Goal: Navigation & Orientation: Find specific page/section

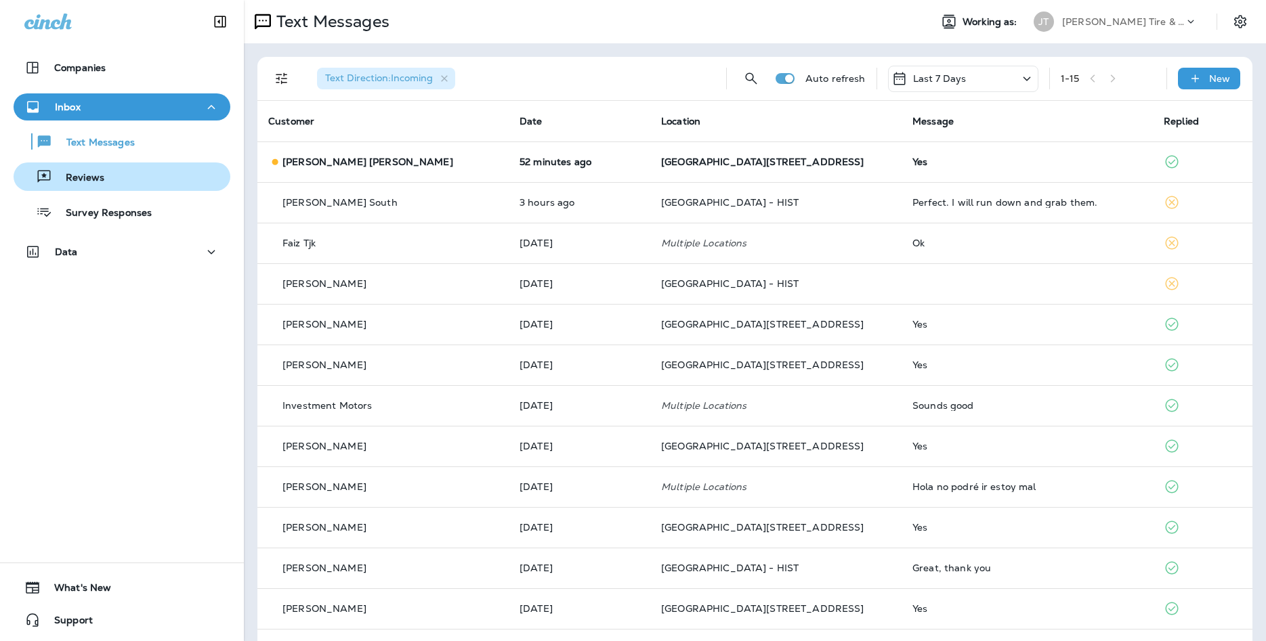
click at [66, 168] on div "Reviews" at bounding box center [61, 177] width 85 height 20
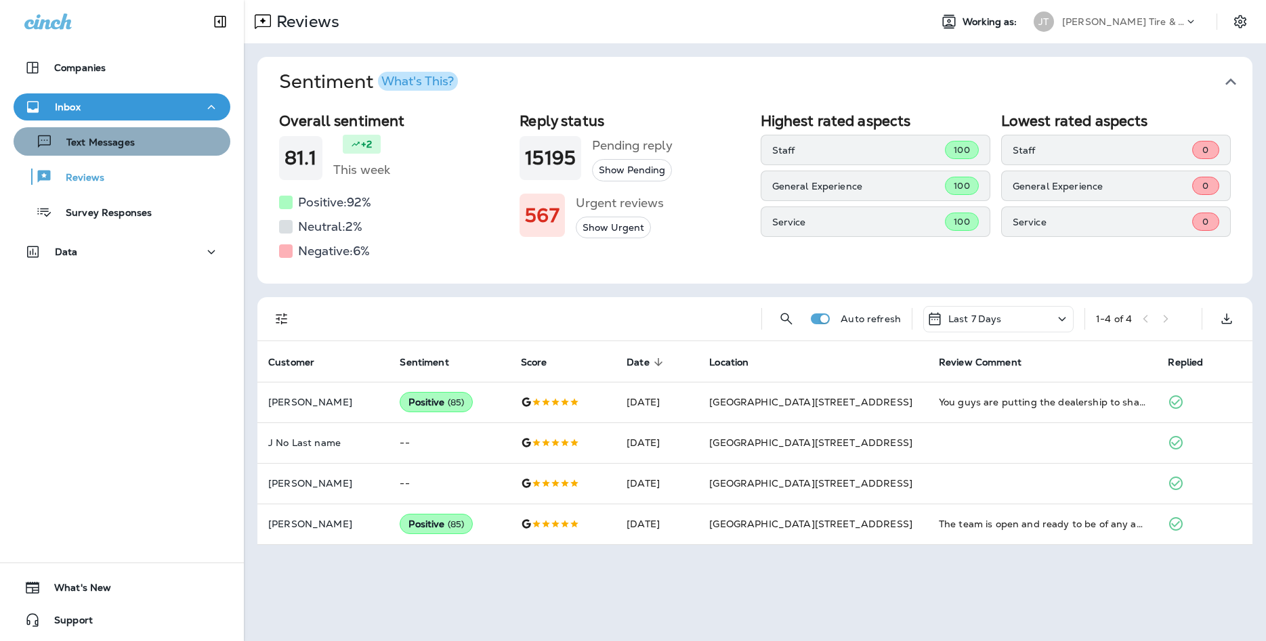
click at [175, 148] on div "Text Messages" at bounding box center [122, 141] width 206 height 20
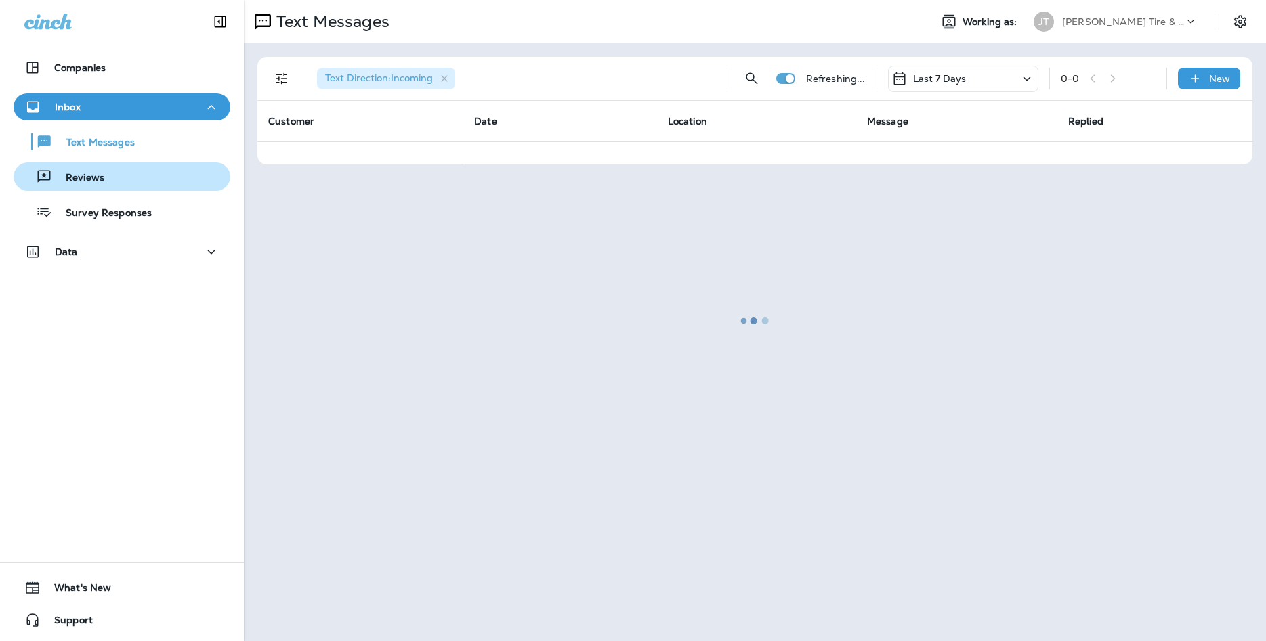
click at [175, 180] on div "Reviews" at bounding box center [122, 177] width 206 height 20
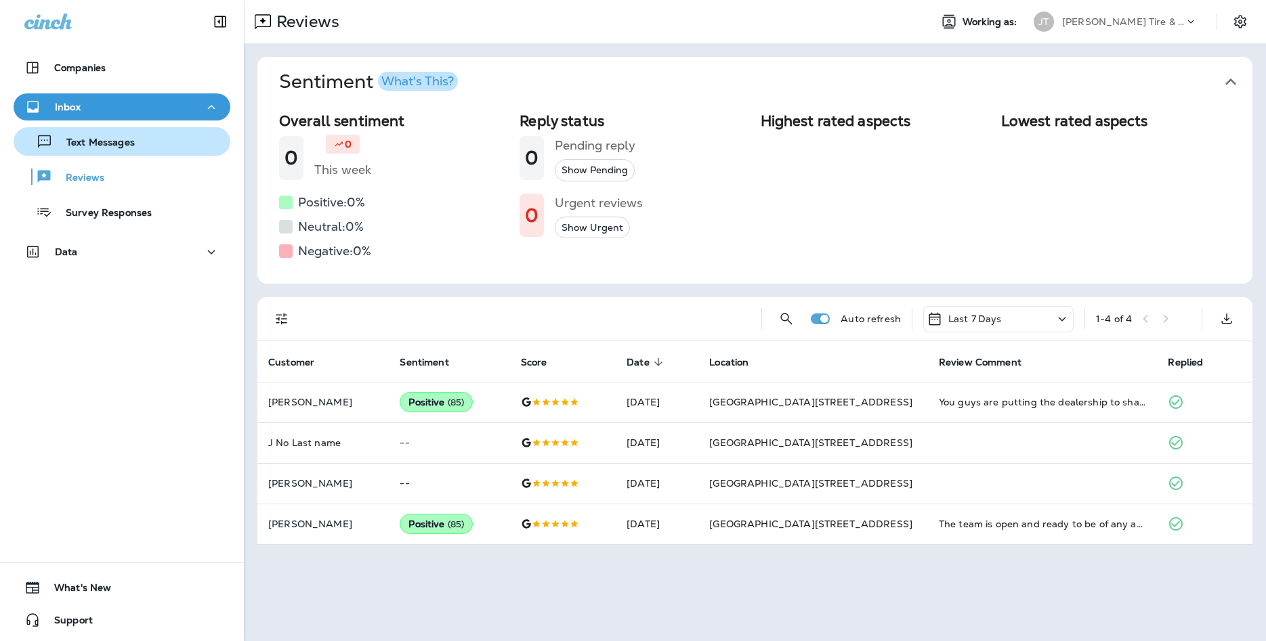
click at [175, 134] on div "Text Messages" at bounding box center [122, 141] width 206 height 20
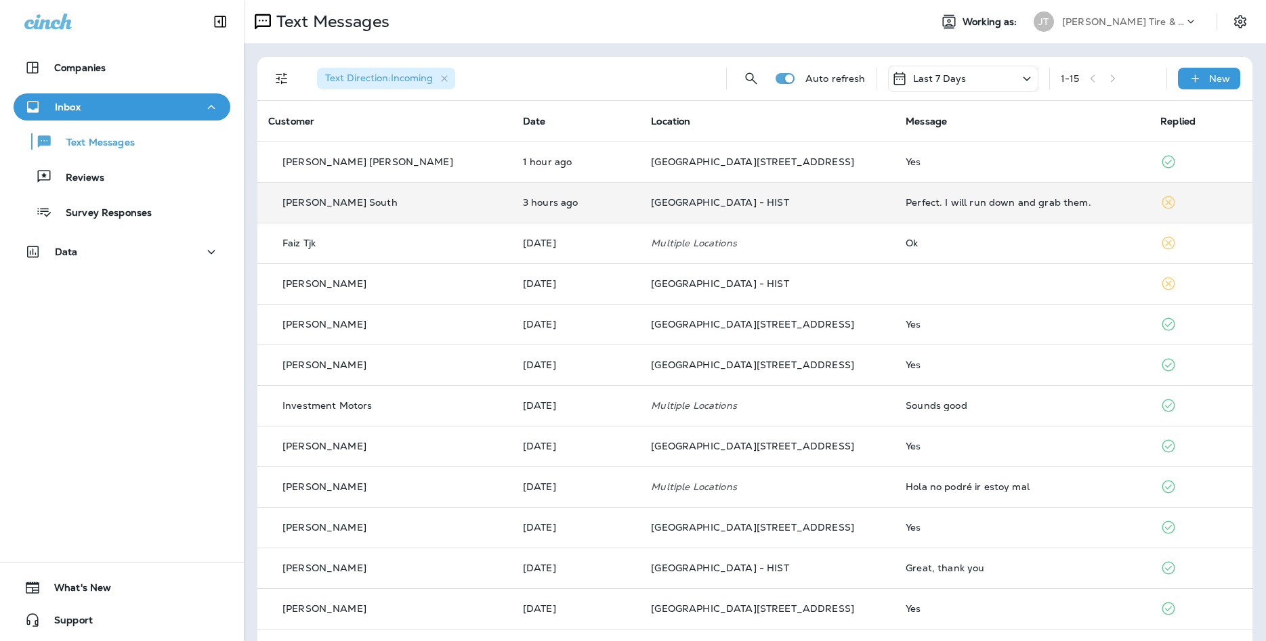
click at [1013, 196] on td "Perfect. I will run down and grab them." at bounding box center [1022, 202] width 255 height 41
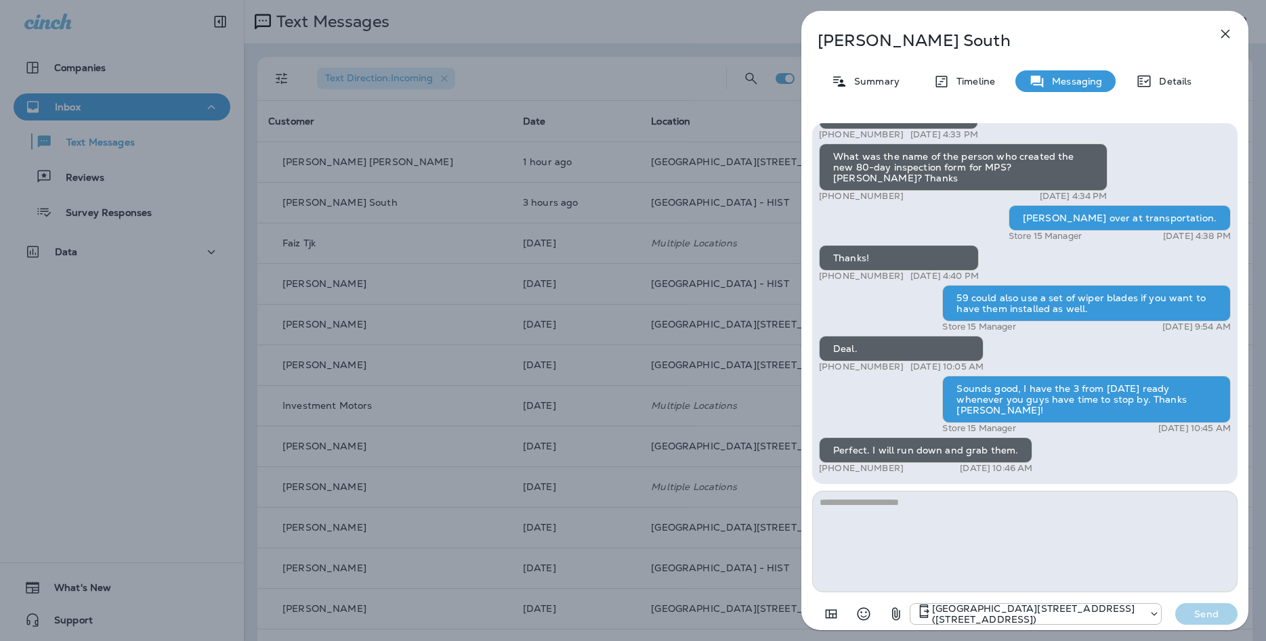
click at [1224, 33] on icon "button" at bounding box center [1225, 34] width 9 height 9
